Goal: Contribute content: Contribute content

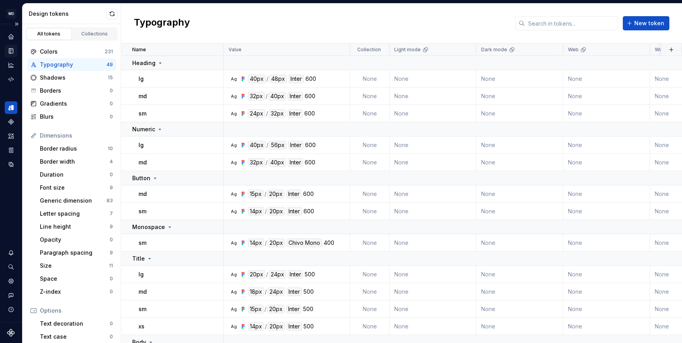
click at [13, 50] on icon "Documentation" at bounding box center [11, 51] width 4 height 5
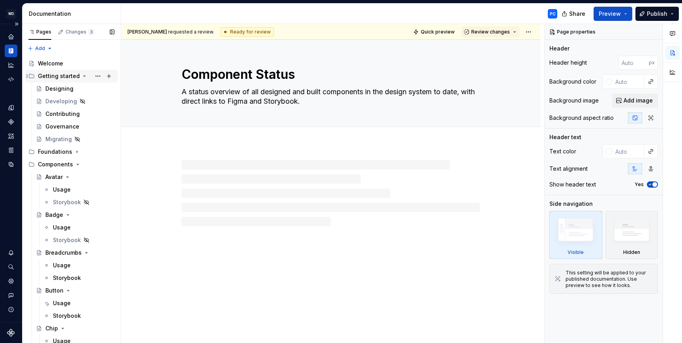
click at [84, 76] on icon "Page tree" at bounding box center [85, 76] width 2 height 1
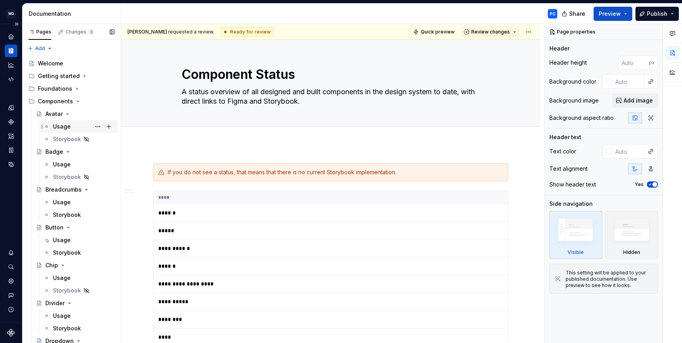
click at [59, 129] on div "Usage" at bounding box center [62, 127] width 18 height 8
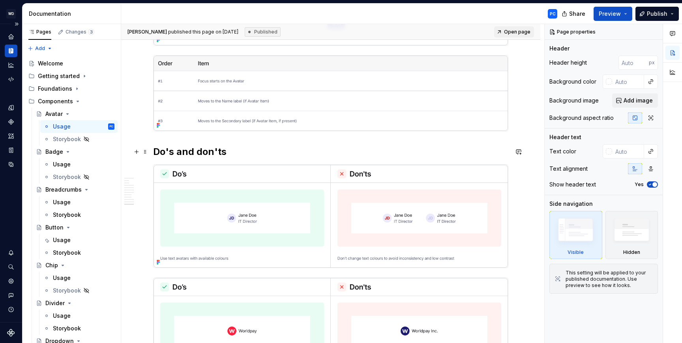
scroll to position [1972, 0]
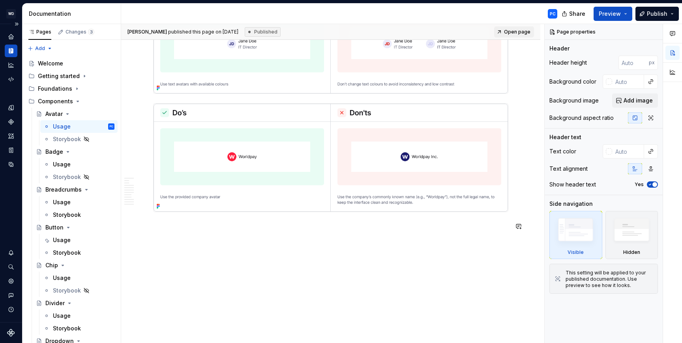
type textarea "*"
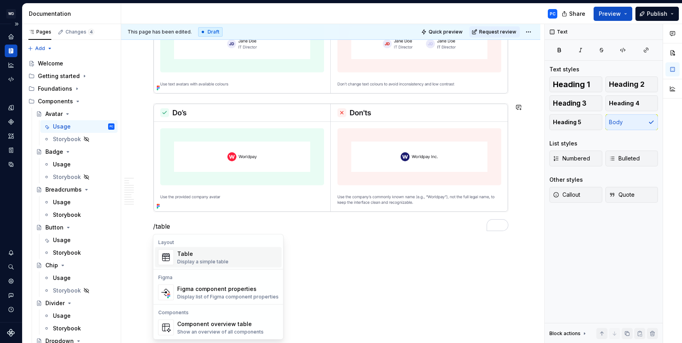
click at [226, 260] on div "Table Display a simple table" at bounding box center [227, 258] width 101 height 16
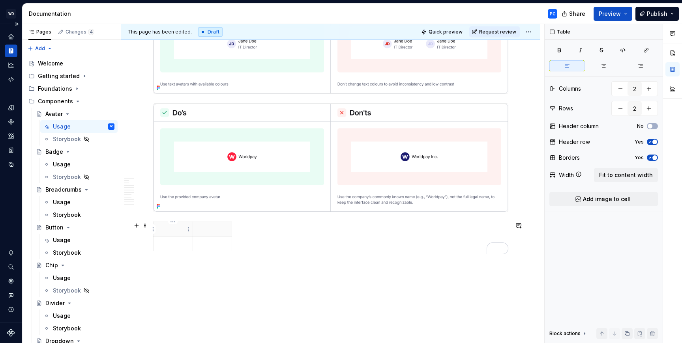
click at [177, 230] on p "To enrich screen reader interactions, please activate Accessibility in Grammarl…" at bounding box center [173, 229] width 30 height 8
click at [153, 229] on html "WD Worldpay Design System PC Design system data Documentation PC Share Preview …" at bounding box center [341, 171] width 682 height 343
click at [171, 229] on html "WD Worldpay Design System PC Design system data Documentation PC Share Preview …" at bounding box center [341, 171] width 682 height 343
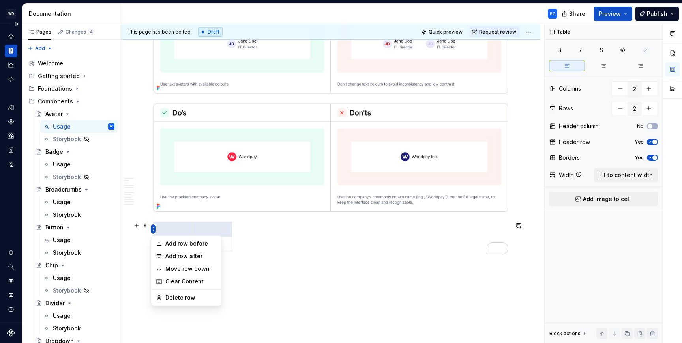
click at [153, 230] on html "WD Worldpay Design System PC Design system data Documentation PC Share Preview …" at bounding box center [341, 171] width 682 height 343
click at [144, 228] on html "WD Worldpay Design System PC Design system data Documentation PC Share Preview …" at bounding box center [341, 171] width 682 height 343
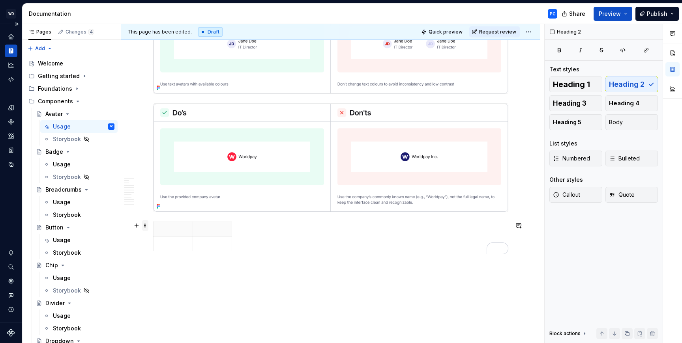
click at [145, 226] on span at bounding box center [145, 225] width 6 height 11
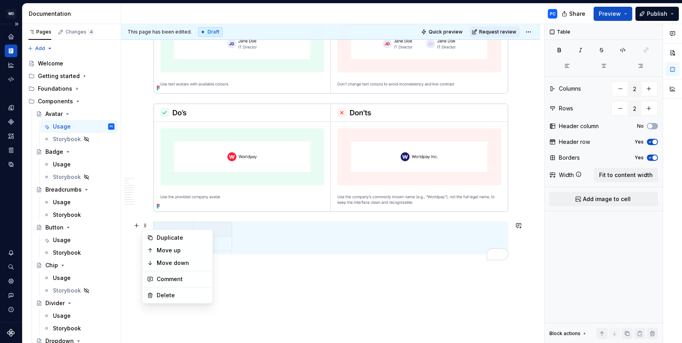
click at [172, 229] on p "To enrich screen reader interactions, please activate Accessibility in Grammarl…" at bounding box center [173, 229] width 30 height 8
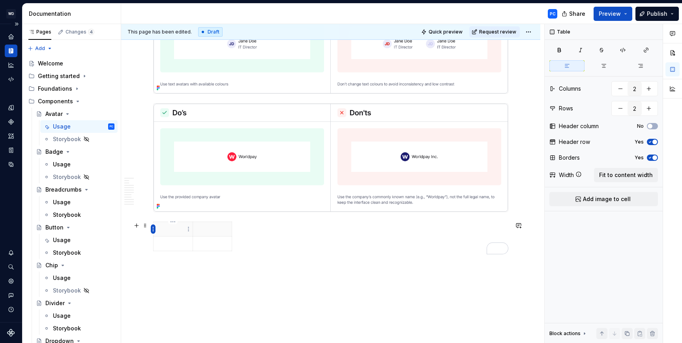
click at [153, 229] on html "WD Worldpay Design System PC Design system data Documentation PC Share Preview …" at bounding box center [341, 171] width 682 height 343
click at [654, 126] on div "Comments Open comments No comments yet Select ‘Comment’ from the block context …" at bounding box center [612, 183] width 137 height 319
click at [651, 126] on span "button" at bounding box center [649, 126] width 5 height 5
click at [652, 125] on span "button" at bounding box center [654, 126] width 5 height 5
click at [655, 142] on span "button" at bounding box center [654, 142] width 5 height 5
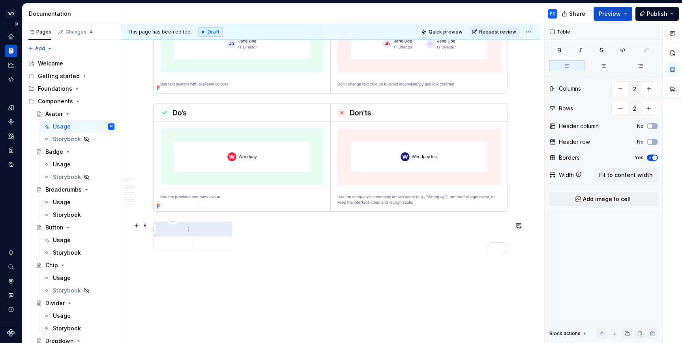
click at [178, 230] on p "To enrich screen reader interactions, please activate Accessibility in Grammarl…" at bounding box center [173, 229] width 30 height 8
type textarea "*"
click at [173, 258] on p "To enrich screen reader interactions, please activate Accessibility in Grammarl…" at bounding box center [173, 260] width 30 height 8
drag, startPoint x: 194, startPoint y: 275, endPoint x: 204, endPoint y: 232, distance: 43.5
click at [194, 275] on icon "button" at bounding box center [192, 275] width 4 height 4
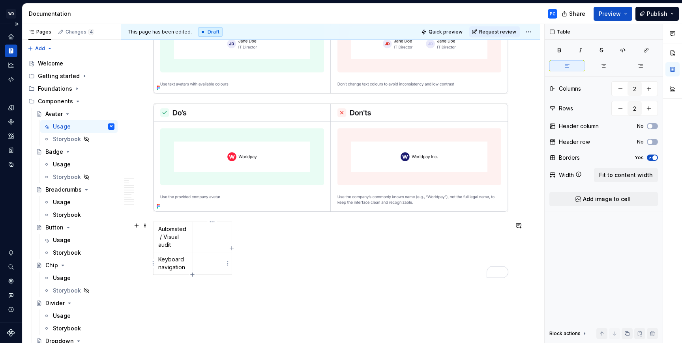
type input "3"
type textarea "*"
click at [174, 286] on td "To enrich screen reader interactions, please activate Accessibility in Grammarl…" at bounding box center [172, 282] width 39 height 15
click at [193, 297] on icon "button" at bounding box center [192, 297] width 6 height 6
type input "4"
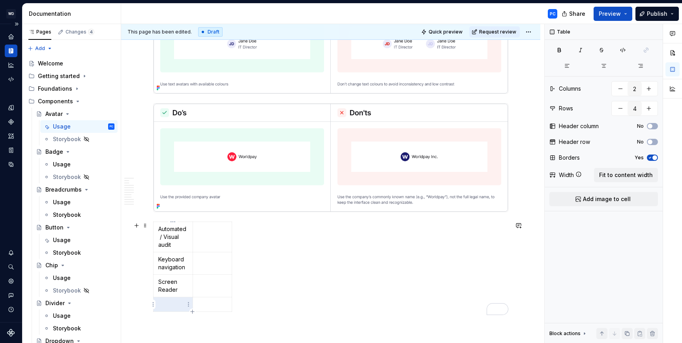
click at [175, 302] on p "To enrich screen reader interactions, please activate Accessibility in Grammarl…" at bounding box center [173, 305] width 30 height 8
type textarea "*"
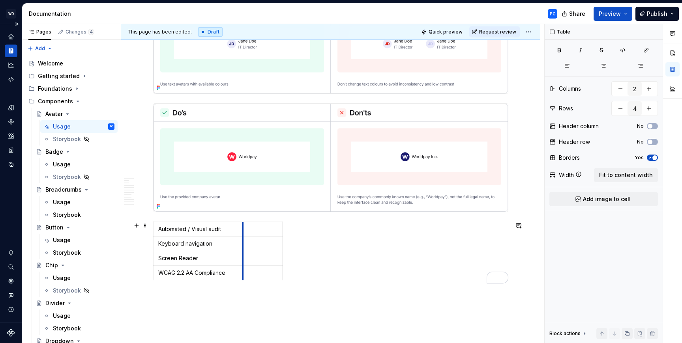
drag, startPoint x: 191, startPoint y: 236, endPoint x: 246, endPoint y: 239, distance: 54.5
drag, startPoint x: 281, startPoint y: 234, endPoint x: 232, endPoint y: 228, distance: 49.6
click at [179, 228] on p "Automated / Visual audit" at bounding box center [198, 229] width 80 height 8
click at [260, 231] on p "To enrich screen reader interactions, please activate Accessibility in Grammarl…" at bounding box center [264, 229] width 33 height 8
drag, startPoint x: 218, startPoint y: 279, endPoint x: 214, endPoint y: 280, distance: 4.4
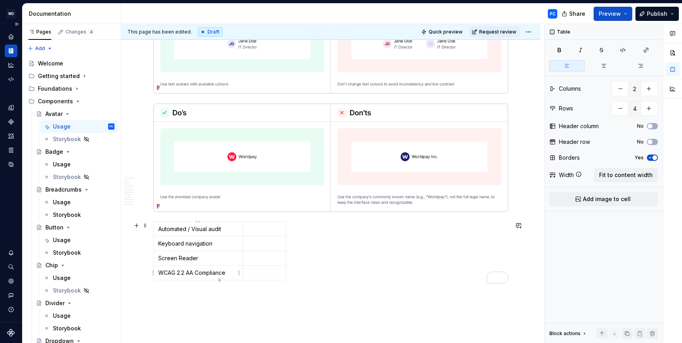
click at [218, 279] on icon "button" at bounding box center [219, 280] width 6 height 6
type input "5"
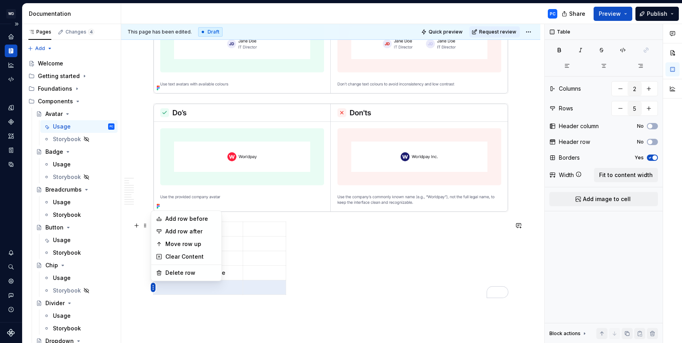
click at [198, 255] on body "WD Worldpay Design System PC Design system data Documentation PC Share Preview …" at bounding box center [341, 171] width 682 height 343
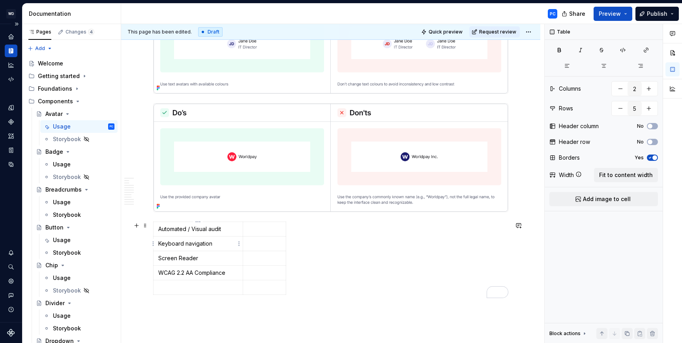
click at [197, 248] on td "Keyboard navigation" at bounding box center [198, 243] width 90 height 15
click at [154, 288] on html "WD Worldpay Design System PC Design system data Documentation PC Share Preview …" at bounding box center [341, 171] width 682 height 343
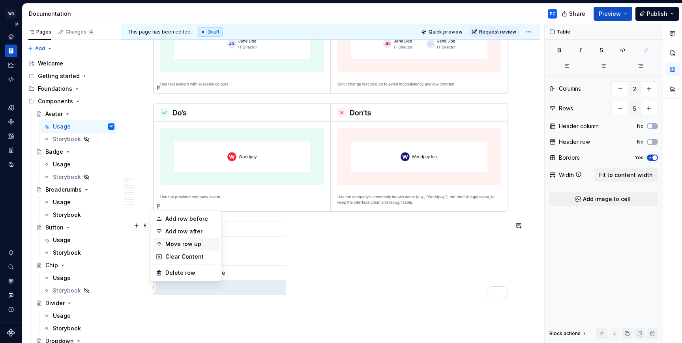
drag, startPoint x: 187, startPoint y: 247, endPoint x: 179, endPoint y: 254, distance: 10.1
click at [187, 247] on div "Move row up" at bounding box center [190, 244] width 51 height 8
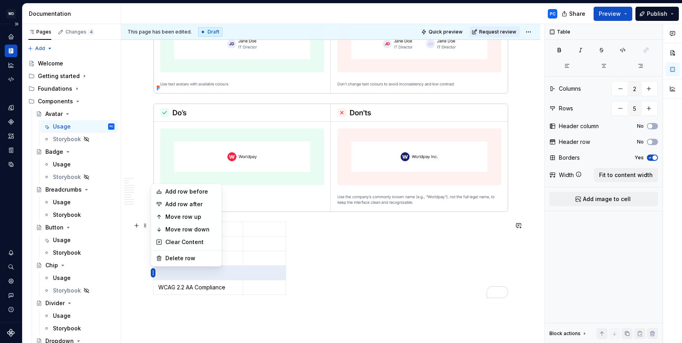
click at [154, 273] on html "WD Worldpay Design System PC Design system data Documentation PC Share Preview …" at bounding box center [341, 171] width 682 height 343
click at [190, 220] on div "Move row up" at bounding box center [186, 217] width 67 height 13
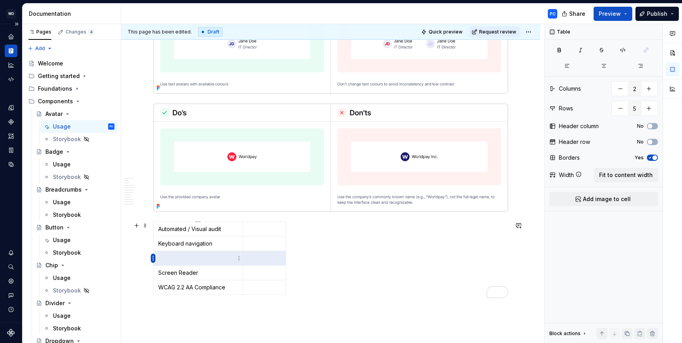
click at [153, 258] on html "WD Worldpay Design System PC Design system data Documentation PC Share Preview …" at bounding box center [341, 171] width 682 height 343
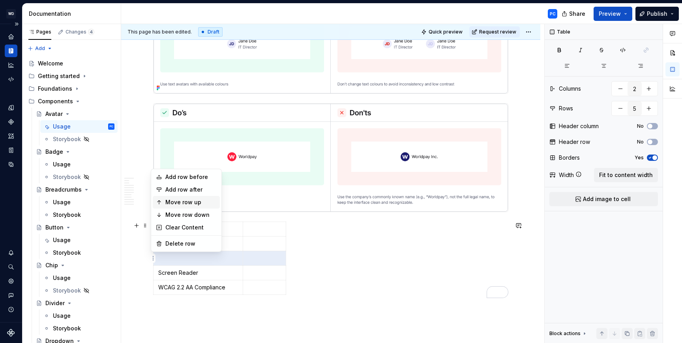
drag, startPoint x: 194, startPoint y: 202, endPoint x: 190, endPoint y: 207, distance: 6.2
click at [194, 202] on div "Move row up" at bounding box center [190, 202] width 51 height 8
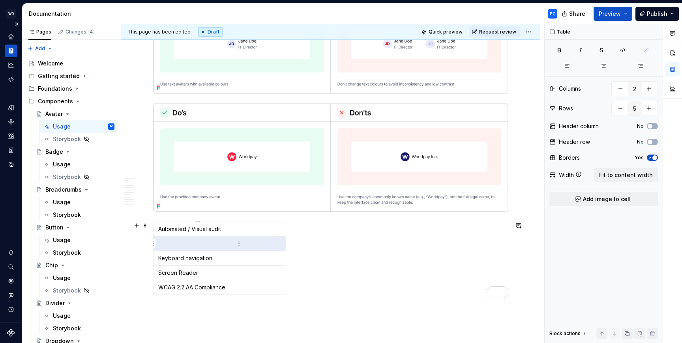
click at [156, 243] on td "To enrich screen reader interactions, please activate Accessibility in Grammarl…" at bounding box center [198, 243] width 90 height 15
click at [153, 243] on html "WD Worldpay Design System PC Design system data Documentation PC Share Preview …" at bounding box center [341, 171] width 682 height 343
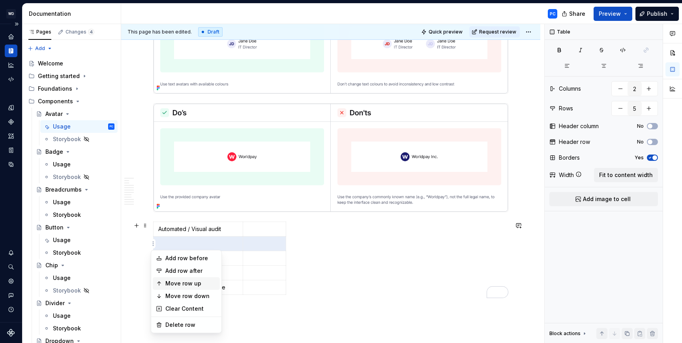
click at [199, 283] on div "Move row up" at bounding box center [190, 284] width 51 height 8
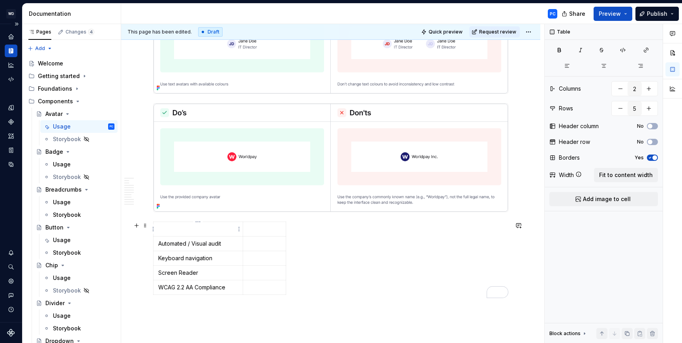
click at [215, 232] on p "To enrich screen reader interactions, please activate Accessibility in Grammarl…" at bounding box center [198, 229] width 80 height 8
click at [261, 230] on p "To enrich screen reader interactions, please activate Accessibility in Grammarl…" at bounding box center [264, 229] width 33 height 8
click at [144, 226] on span at bounding box center [145, 225] width 6 height 11
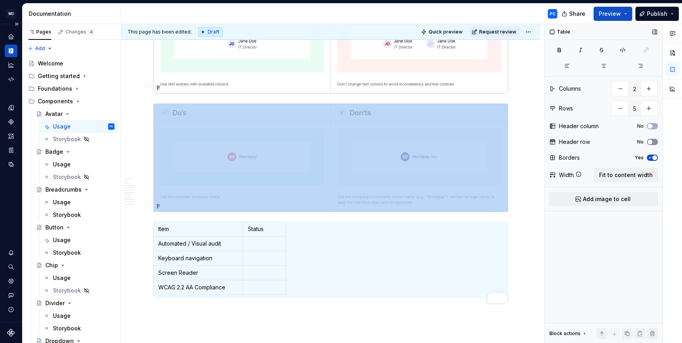
click at [652, 140] on icon "button" at bounding box center [649, 142] width 6 height 5
click at [278, 254] on td "To enrich screen reader interactions, please activate Accessibility in Grammarl…" at bounding box center [264, 258] width 43 height 15
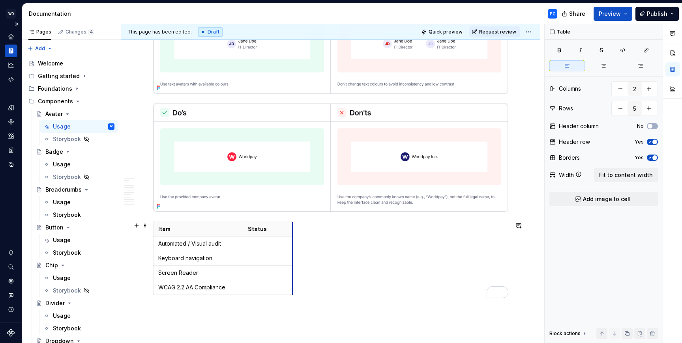
drag, startPoint x: 286, startPoint y: 244, endPoint x: 291, endPoint y: 246, distance: 5.9
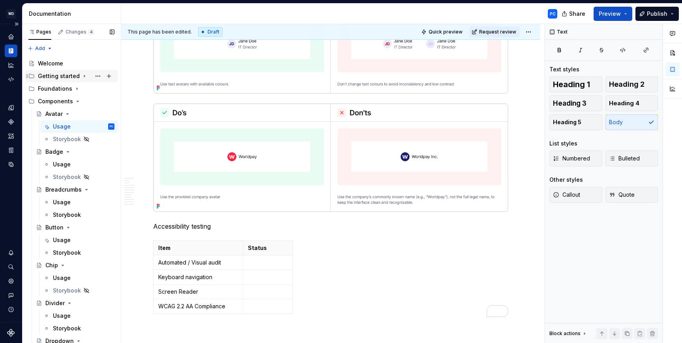
click at [82, 74] on icon "Page tree" at bounding box center [84, 76] width 6 height 6
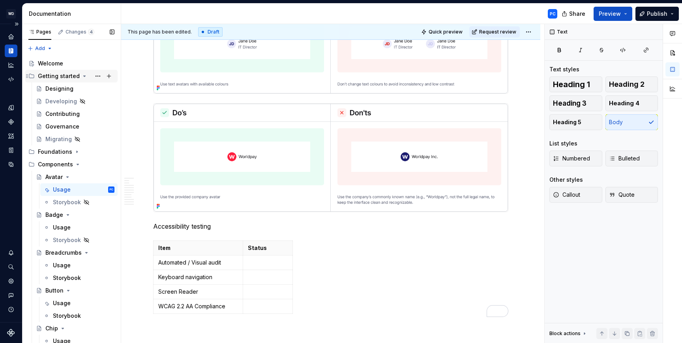
click at [82, 74] on icon "Page tree" at bounding box center [84, 76] width 6 height 6
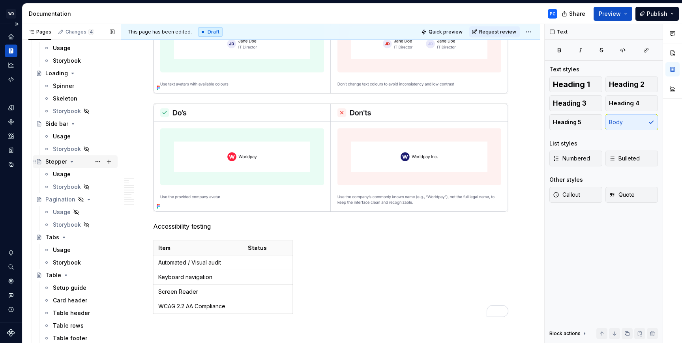
scroll to position [823, 0]
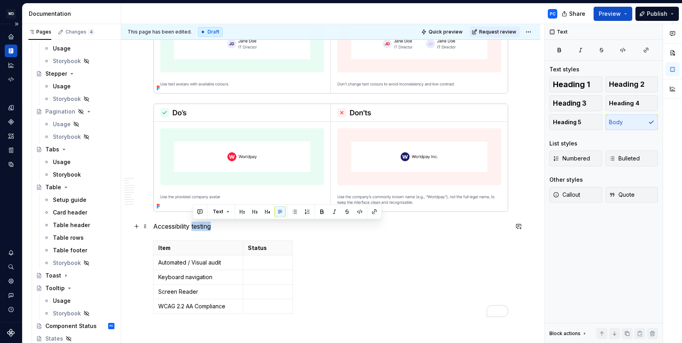
drag, startPoint x: 216, startPoint y: 227, endPoint x: 192, endPoint y: 229, distance: 23.4
click at [192, 229] on p "Accessibility testing" at bounding box center [330, 226] width 355 height 9
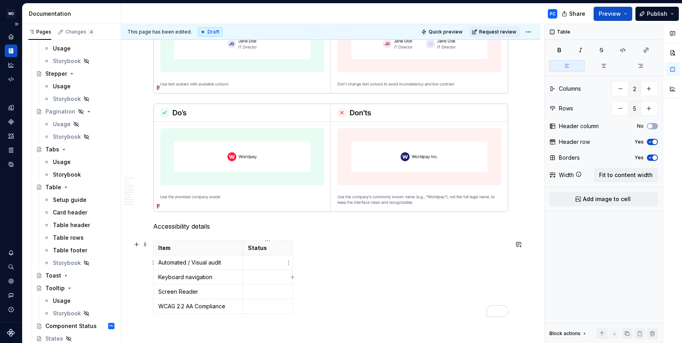
click at [273, 265] on p "To enrich screen reader interactions, please activate Accessibility in Grammarl…" at bounding box center [268, 263] width 40 height 8
click at [288, 263] on html "WD Worldpay Design System PC Design system data Documentation PC Share Preview …" at bounding box center [341, 171] width 682 height 343
click at [254, 261] on html "WD Worldpay Design System PC Design system data Documentation PC Share Preview …" at bounding box center [341, 171] width 682 height 343
click at [255, 262] on p "To enrich screen reader interactions, please activate Accessibility in Grammarl…" at bounding box center [268, 263] width 40 height 8
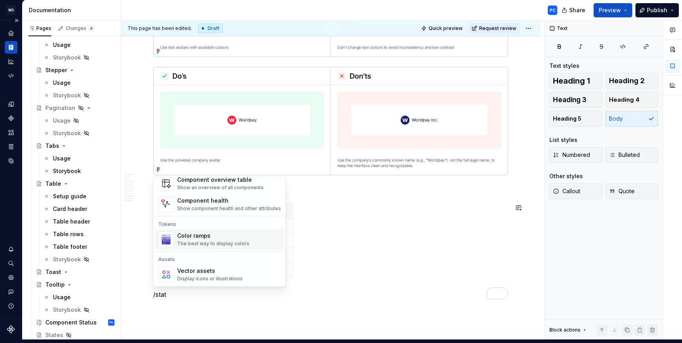
scroll to position [0, 0]
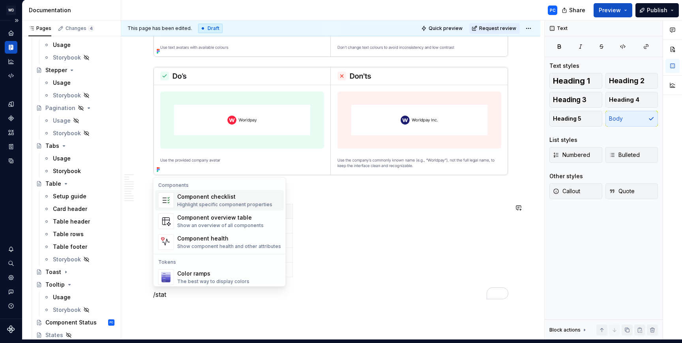
click at [204, 205] on div "Highlight specific component properties" at bounding box center [224, 205] width 95 height 6
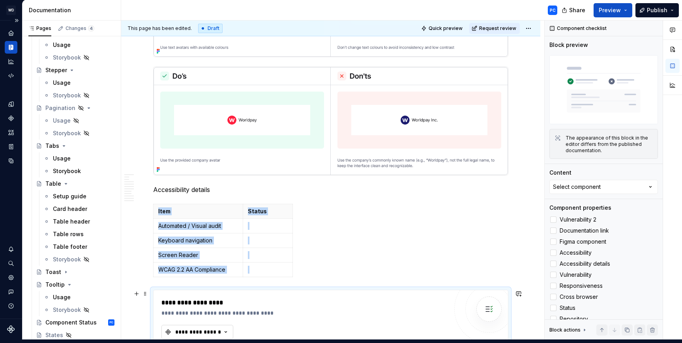
scroll to position [2125, 0]
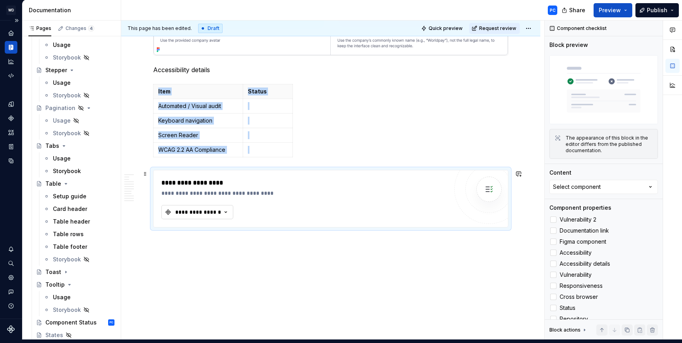
click at [200, 213] on div "**********" at bounding box center [197, 212] width 47 height 8
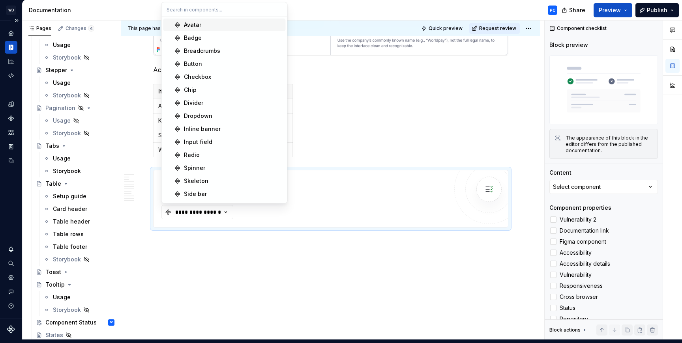
click at [206, 26] on div "Avatar" at bounding box center [233, 25] width 99 height 8
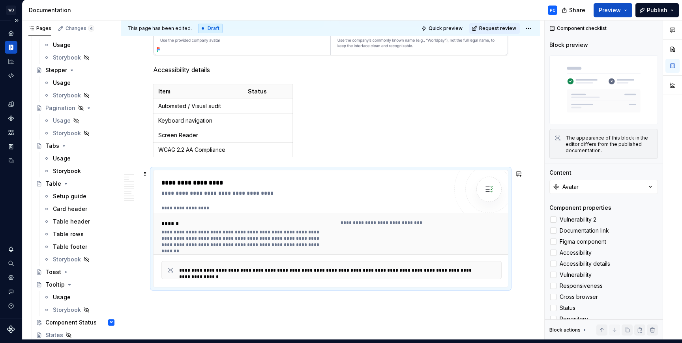
click at [346, 195] on div "**********" at bounding box center [304, 193] width 286 height 8
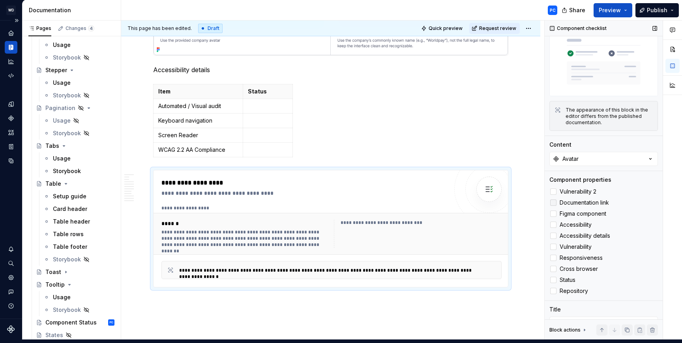
scroll to position [59, 0]
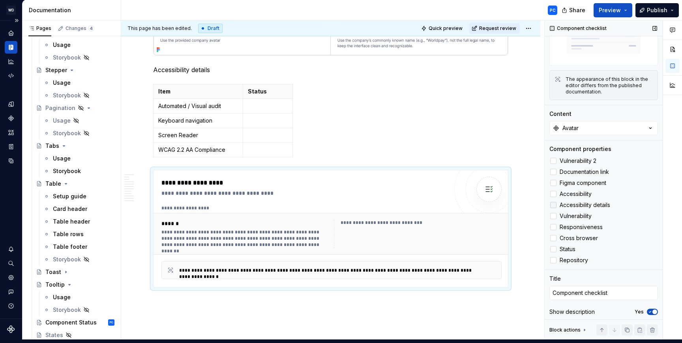
click at [568, 204] on span "Accessibility details" at bounding box center [584, 205] width 50 height 6
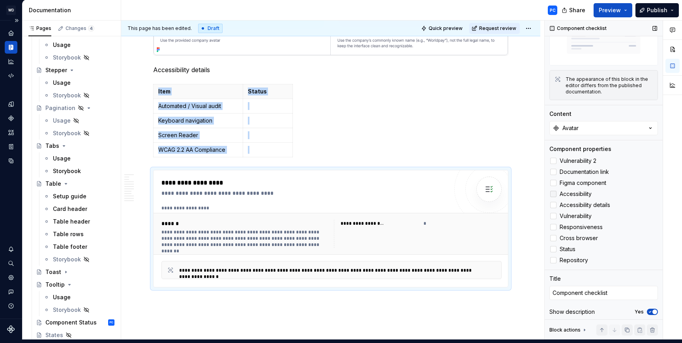
click at [568, 191] on span "Accessibility" at bounding box center [575, 194] width 32 height 6
click at [584, 192] on span "Accessibility" at bounding box center [575, 194] width 32 height 6
click at [586, 202] on span "Accessibility details" at bounding box center [584, 205] width 50 height 6
click at [574, 192] on span "Accessibility" at bounding box center [575, 194] width 32 height 6
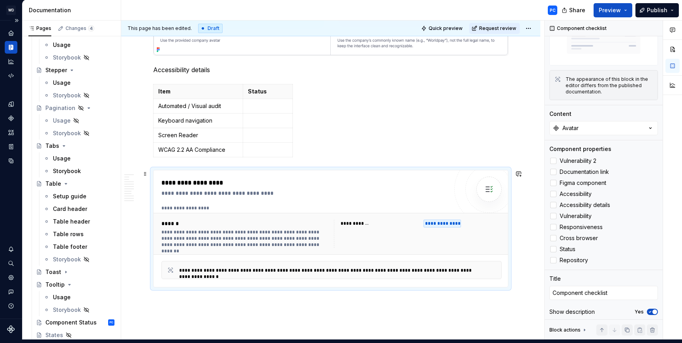
click at [496, 191] on div "To enrich screen reader interactions, please activate Accessibility in Grammarl…" at bounding box center [488, 189] width 25 height 25
click at [648, 330] on button "button" at bounding box center [651, 330] width 11 height 11
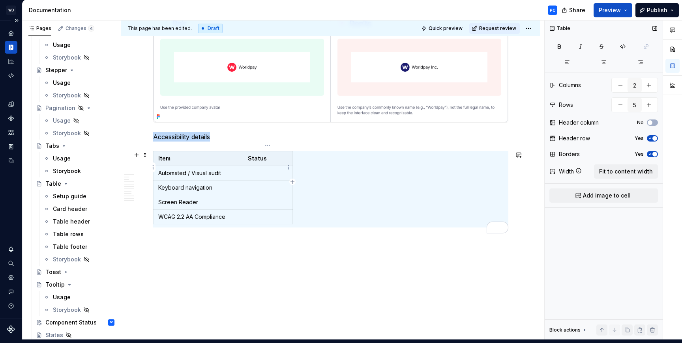
click at [265, 170] on p "To enrich screen reader interactions, please activate Accessibility in Grammarl…" at bounding box center [268, 173] width 40 height 8
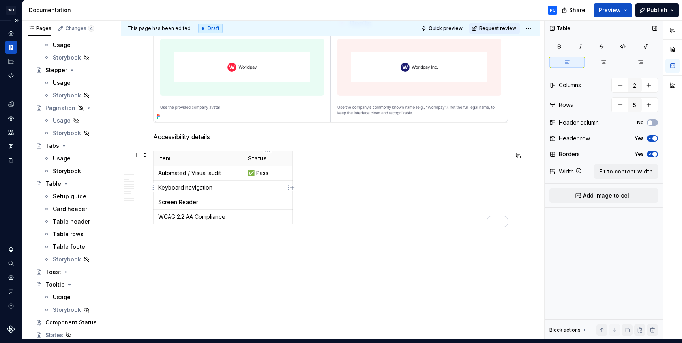
click at [260, 190] on p "To enrich screen reader interactions, please activate Accessibility in Grammarl…" at bounding box center [268, 188] width 40 height 8
click at [261, 190] on p "To enrich screen reader interactions, please activate Accessibility in Grammarl…" at bounding box center [268, 188] width 40 height 8
click at [256, 203] on p "To enrich screen reader interactions, please activate Accessibility in Grammarl…" at bounding box center [268, 202] width 40 height 8
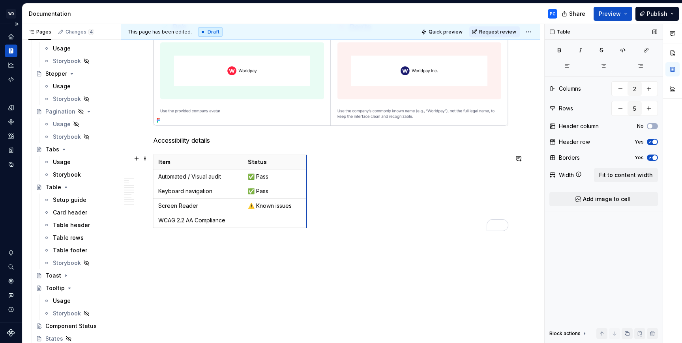
drag, startPoint x: 292, startPoint y: 156, endPoint x: 306, endPoint y: 156, distance: 13.8
drag, startPoint x: 244, startPoint y: 162, endPoint x: 251, endPoint y: 162, distance: 7.1
click at [251, 162] on th "Status" at bounding box center [280, 162] width 63 height 15
click at [273, 220] on p "To enrich screen reader interactions, please activate Accessibility in Grammarl…" at bounding box center [283, 221] width 56 height 8
click at [263, 220] on p "⚠️ Known issues" at bounding box center [283, 221] width 56 height 8
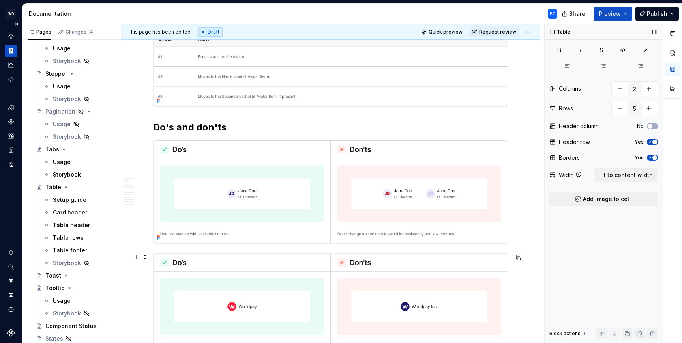
scroll to position [1782, 0]
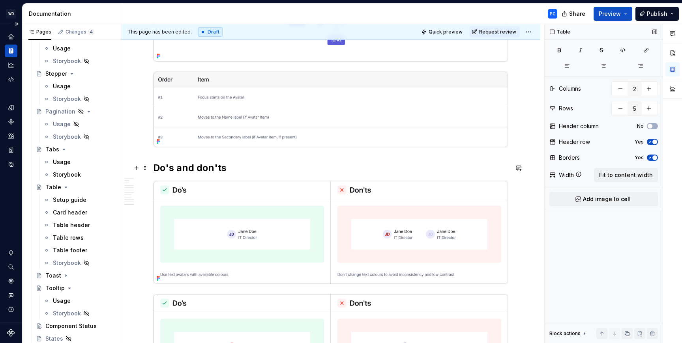
click at [200, 166] on h2 "Do's and don'ts" at bounding box center [330, 168] width 355 height 13
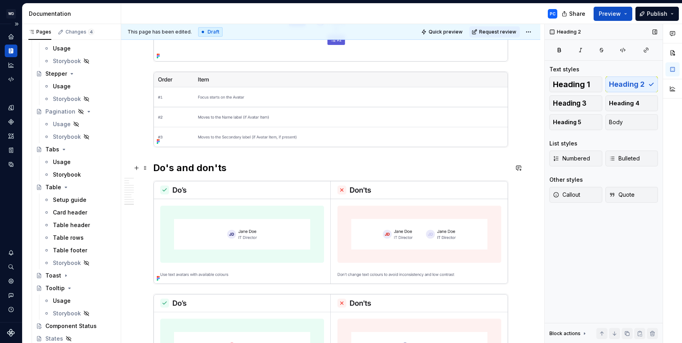
scroll to position [1467, 0]
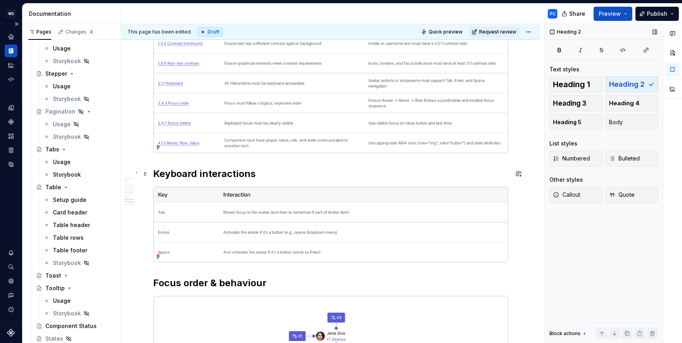
click at [243, 170] on h2 "Keyboard interactions" at bounding box center [330, 174] width 355 height 13
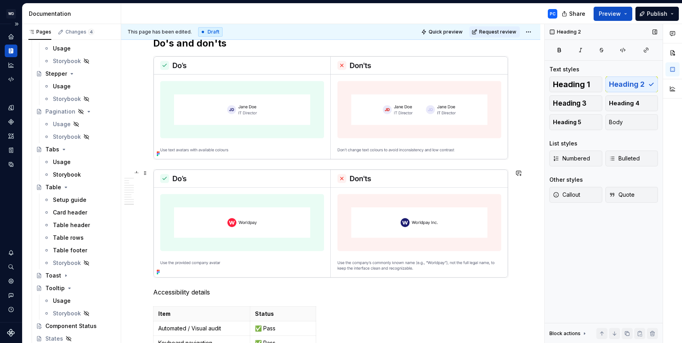
scroll to position [2058, 0]
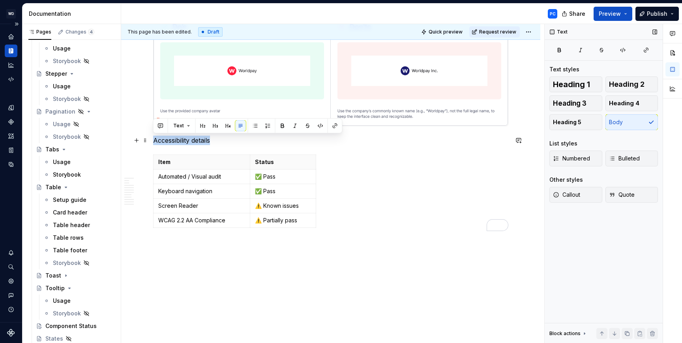
drag, startPoint x: 215, startPoint y: 142, endPoint x: 154, endPoint y: 143, distance: 61.1
click at [154, 143] on p "Accessibility details" at bounding box center [330, 140] width 355 height 9
click at [204, 125] on button "button" at bounding box center [202, 125] width 11 height 11
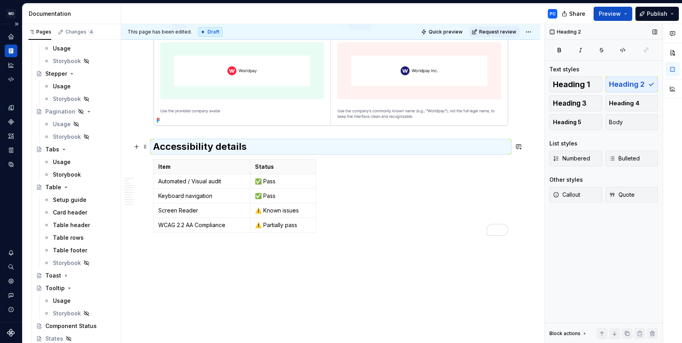
click at [277, 148] on h2 "Accessibility details" at bounding box center [330, 146] width 355 height 13
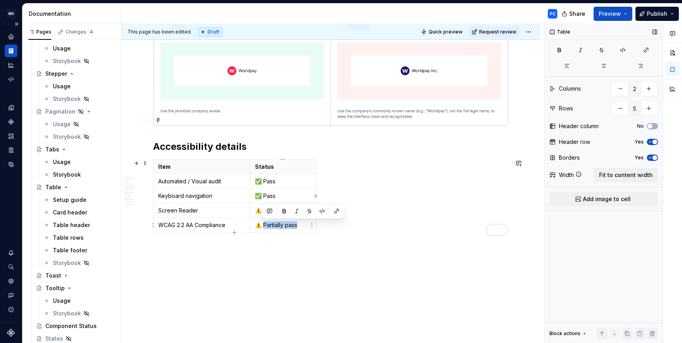
drag, startPoint x: 298, startPoint y: 225, endPoint x: 263, endPoint y: 227, distance: 35.2
click at [263, 227] on p "⚠️ Partially pass" at bounding box center [283, 225] width 56 height 8
click at [672, 11] on button "Publish" at bounding box center [656, 14] width 43 height 14
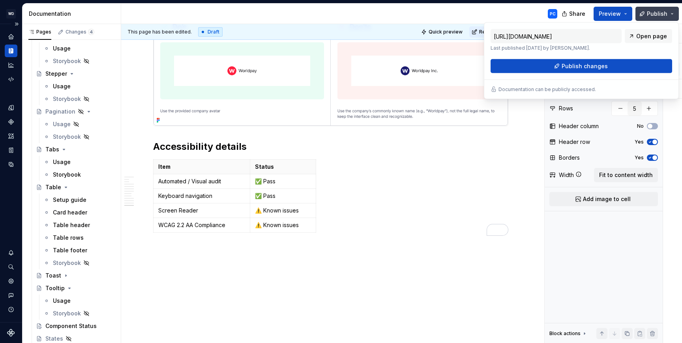
click at [672, 11] on button "Publish" at bounding box center [656, 14] width 43 height 14
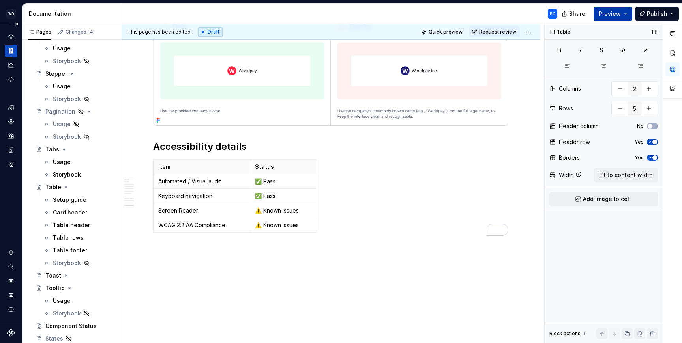
click at [628, 13] on button "Preview" at bounding box center [612, 14] width 39 height 14
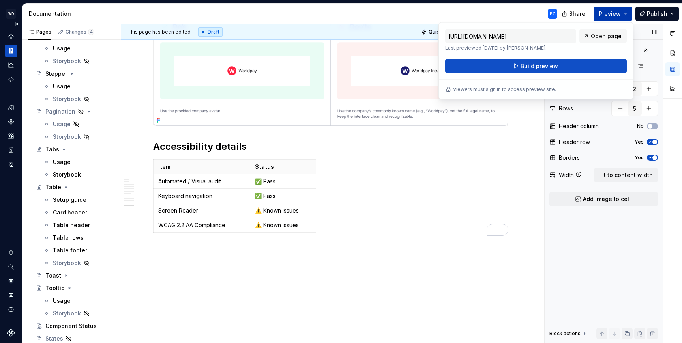
click at [628, 13] on button "Preview" at bounding box center [612, 14] width 39 height 14
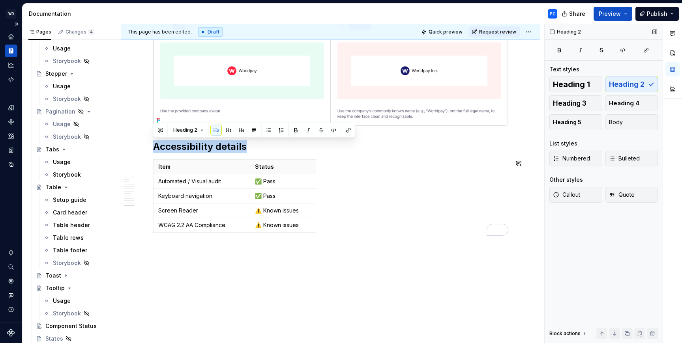
drag, startPoint x: 153, startPoint y: 146, endPoint x: 281, endPoint y: 223, distance: 149.0
click at [237, 149] on h2 "Accessibility details" at bounding box center [330, 146] width 355 height 13
drag, startPoint x: 154, startPoint y: 147, endPoint x: 257, endPoint y: 149, distance: 103.0
click at [257, 148] on h2 "Accessibility details" at bounding box center [330, 146] width 355 height 13
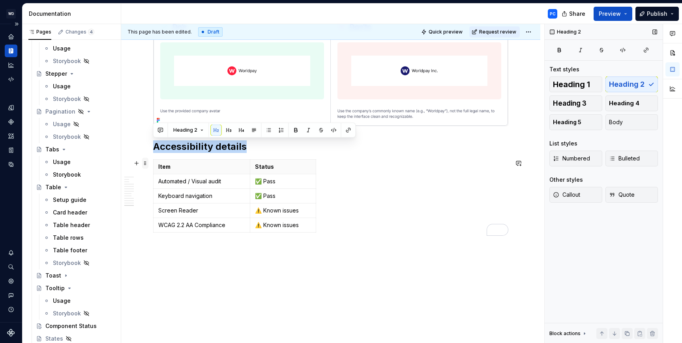
click at [147, 163] on span at bounding box center [145, 163] width 6 height 11
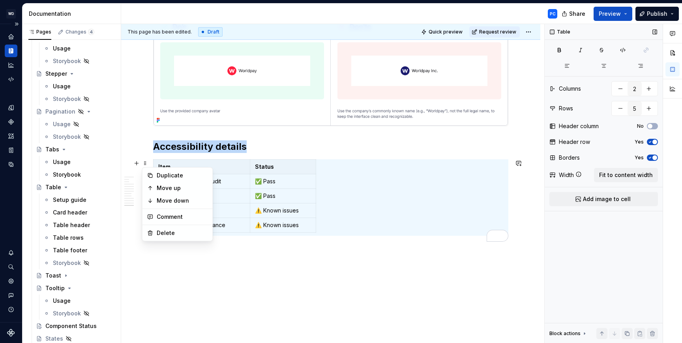
click at [274, 140] on h2 "Accessibility details" at bounding box center [330, 146] width 355 height 13
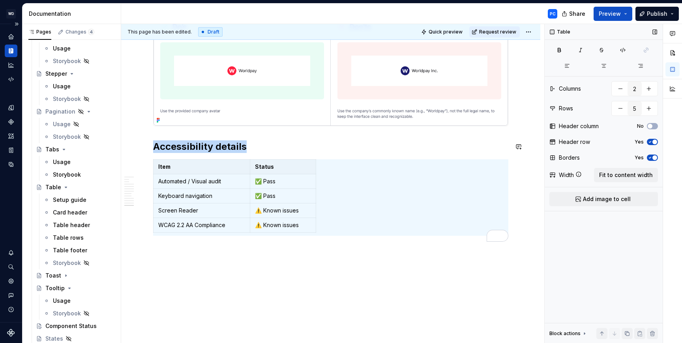
click at [155, 147] on h2 "Accessibility details" at bounding box center [330, 146] width 355 height 13
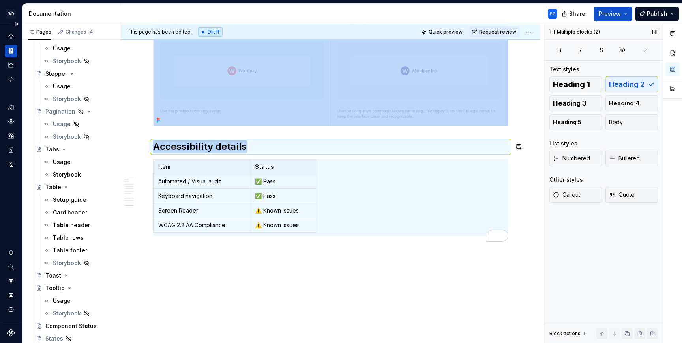
copy div "Accessibility details"
click at [249, 264] on div "**********" at bounding box center [332, 183] width 423 height 319
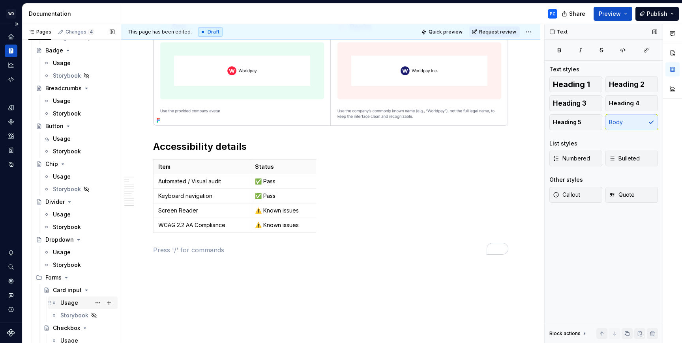
scroll to position [20, 0]
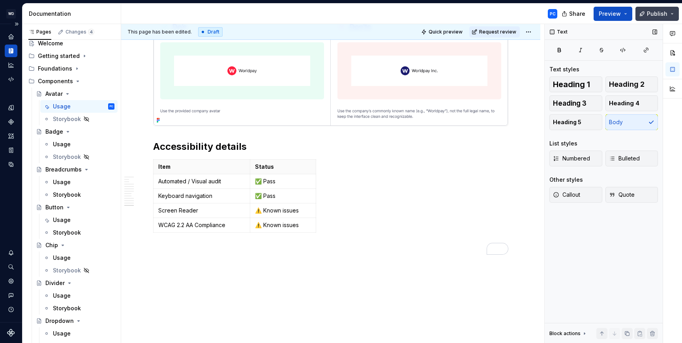
click at [657, 13] on span "Publish" at bounding box center [656, 14] width 21 height 8
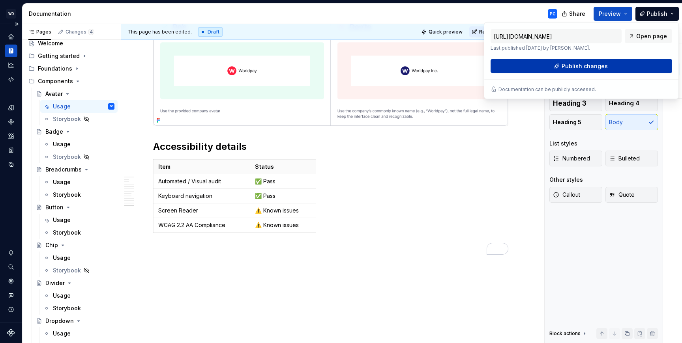
click at [572, 66] on span "Publish changes" at bounding box center [584, 66] width 46 height 8
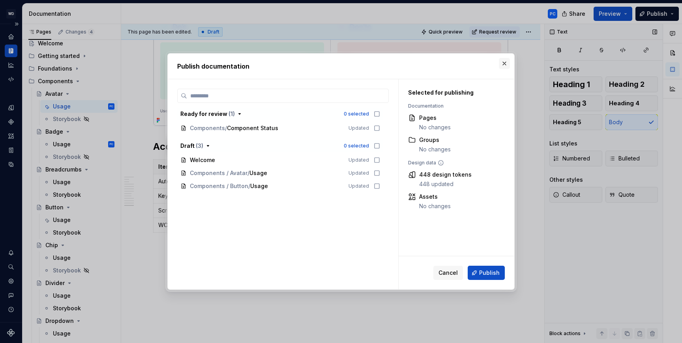
click at [502, 64] on button "button" at bounding box center [504, 63] width 11 height 11
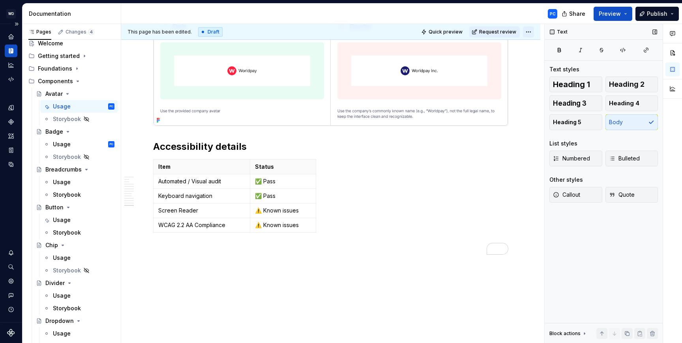
click at [530, 32] on html "WD Worldpay Design System PC Design system data Documentation PC Share Preview …" at bounding box center [341, 171] width 682 height 343
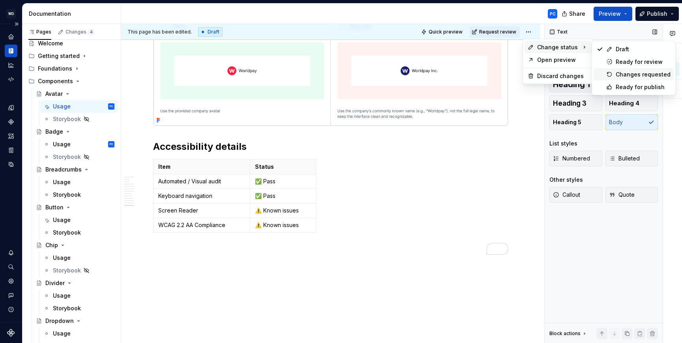
click at [640, 73] on div "Changes requested" at bounding box center [642, 75] width 55 height 8
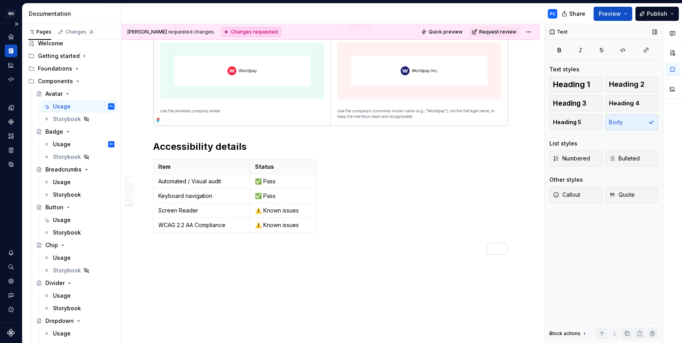
scroll to position [1906, 0]
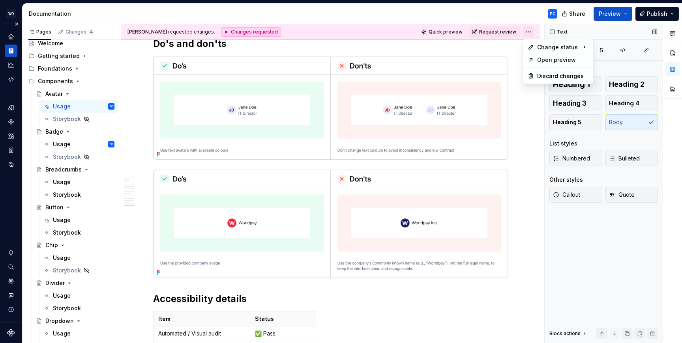
click at [531, 31] on html "WD Worldpay Design System PC Design system data Documentation PC Share Preview …" at bounding box center [341, 171] width 682 height 343
click at [630, 61] on div "Ready for review" at bounding box center [642, 62] width 55 height 8
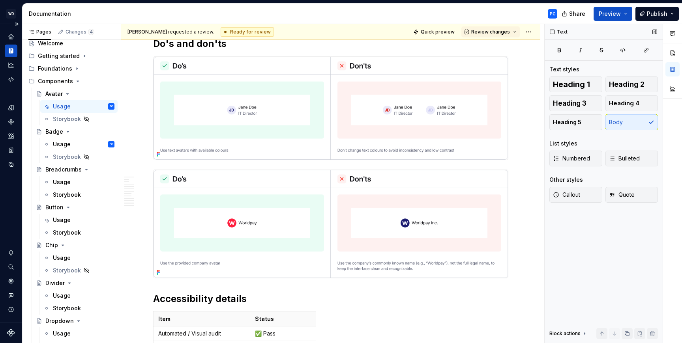
scroll to position [1754, 0]
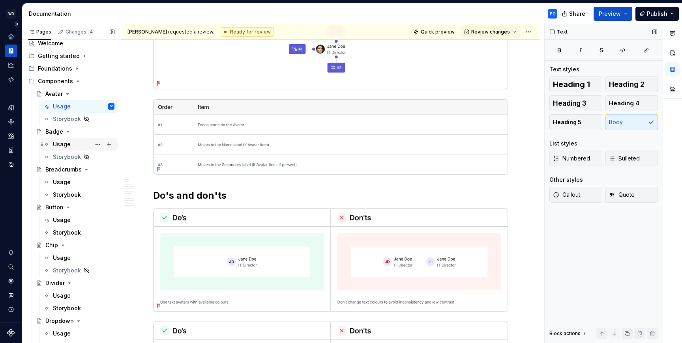
click at [56, 144] on div "Usage" at bounding box center [62, 144] width 18 height 8
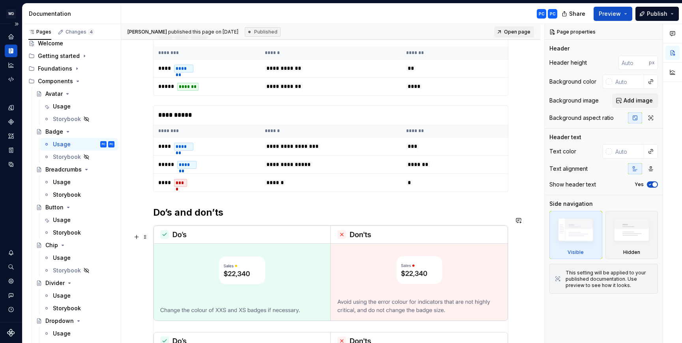
scroll to position [533, 0]
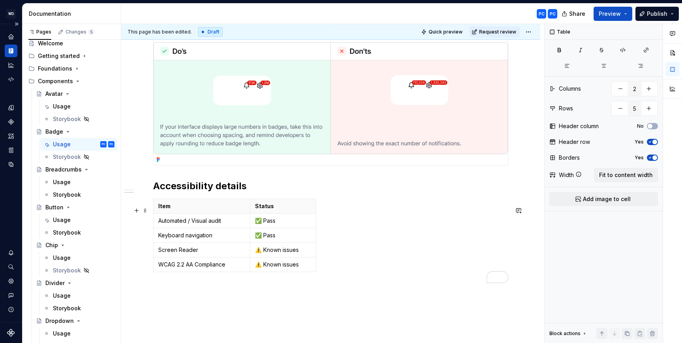
scroll to position [0, 0]
click at [324, 241] on div "Item Status Automated / Visual audit ✅ Pass Keyboard navigation ✅ Pass Screen R…" at bounding box center [330, 237] width 355 height 77
click at [528, 30] on html "WD Worldpay Design System PC Design system data Documentation PC PC Share Previ…" at bounding box center [341, 171] width 682 height 343
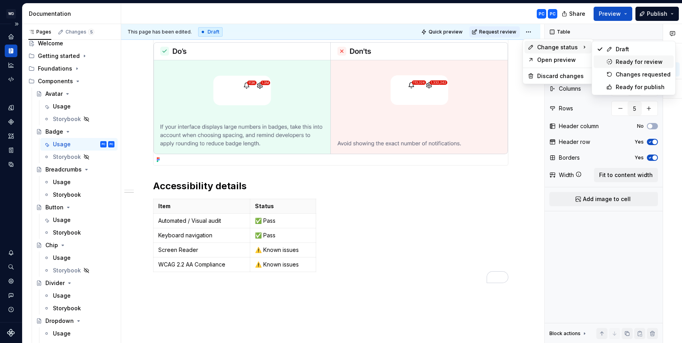
click at [631, 63] on div "Ready for review" at bounding box center [642, 62] width 55 height 8
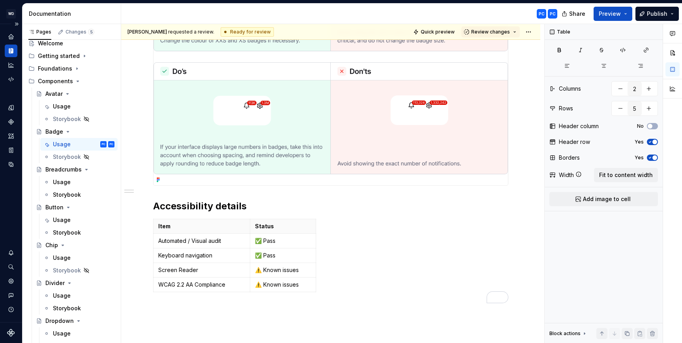
scroll to position [642, 0]
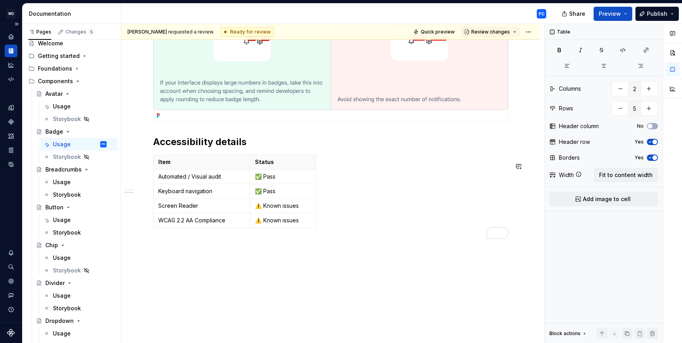
type textarea "*"
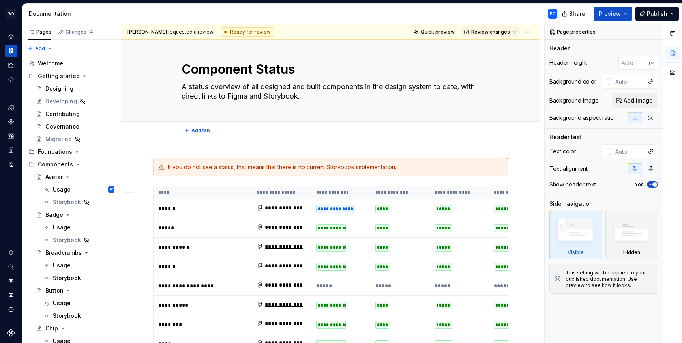
type textarea "*"
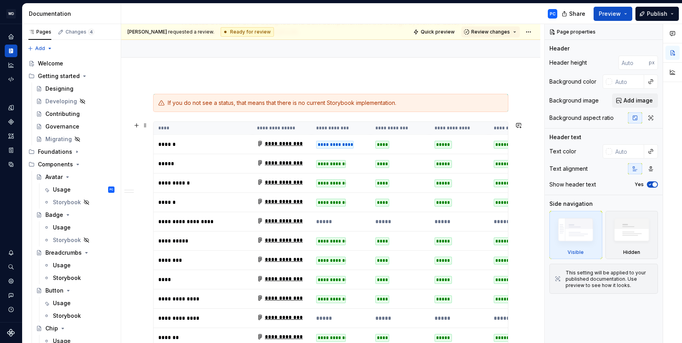
click at [214, 140] on p "******" at bounding box center [202, 144] width 89 height 8
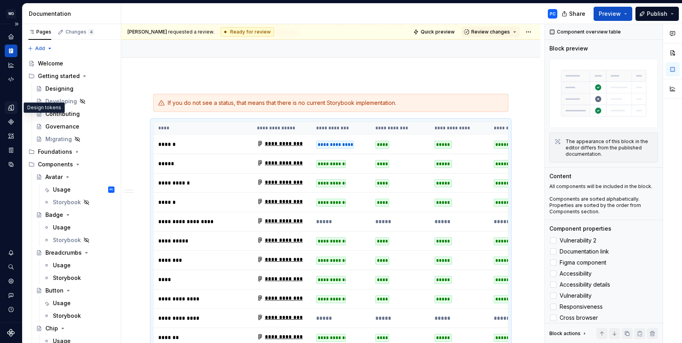
scroll to position [69, 0]
click at [10, 125] on icon "Components" at bounding box center [10, 121] width 7 height 7
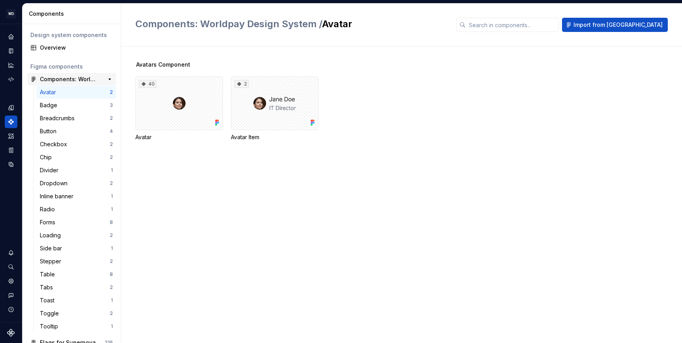
click at [68, 77] on div "Components: Worldpay Design System" at bounding box center [69, 79] width 59 height 8
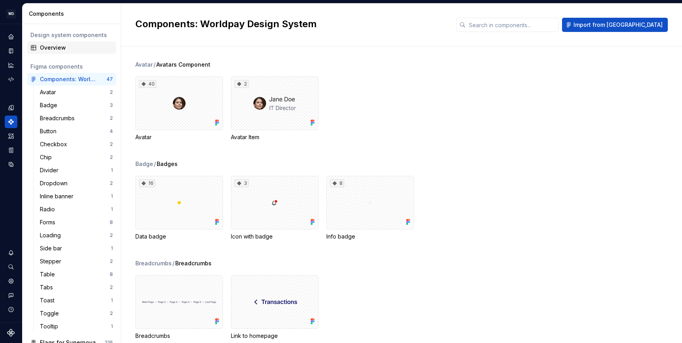
click at [63, 45] on div "Overview" at bounding box center [76, 48] width 73 height 8
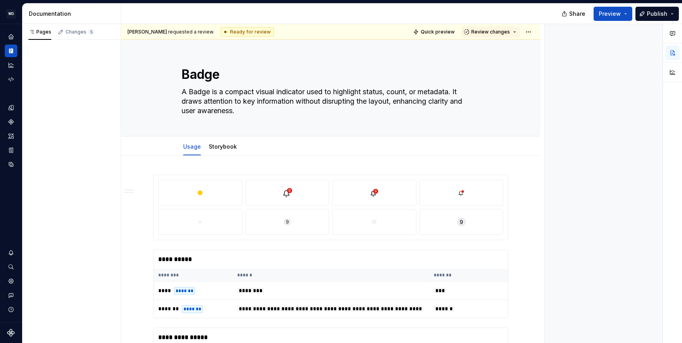
type textarea "*"
